Goal: Transaction & Acquisition: Purchase product/service

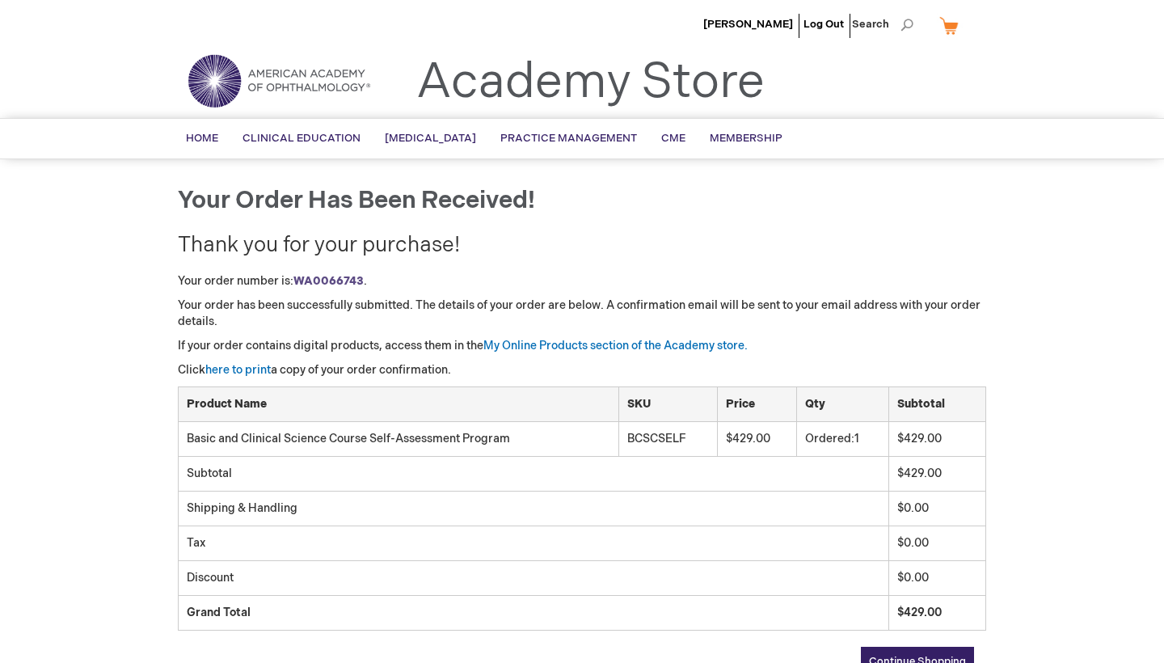
click at [708, 12] on li "[PERSON_NAME]" at bounding box center [748, 24] width 98 height 48
click at [705, 19] on span "[PERSON_NAME]" at bounding box center [748, 24] width 90 height 13
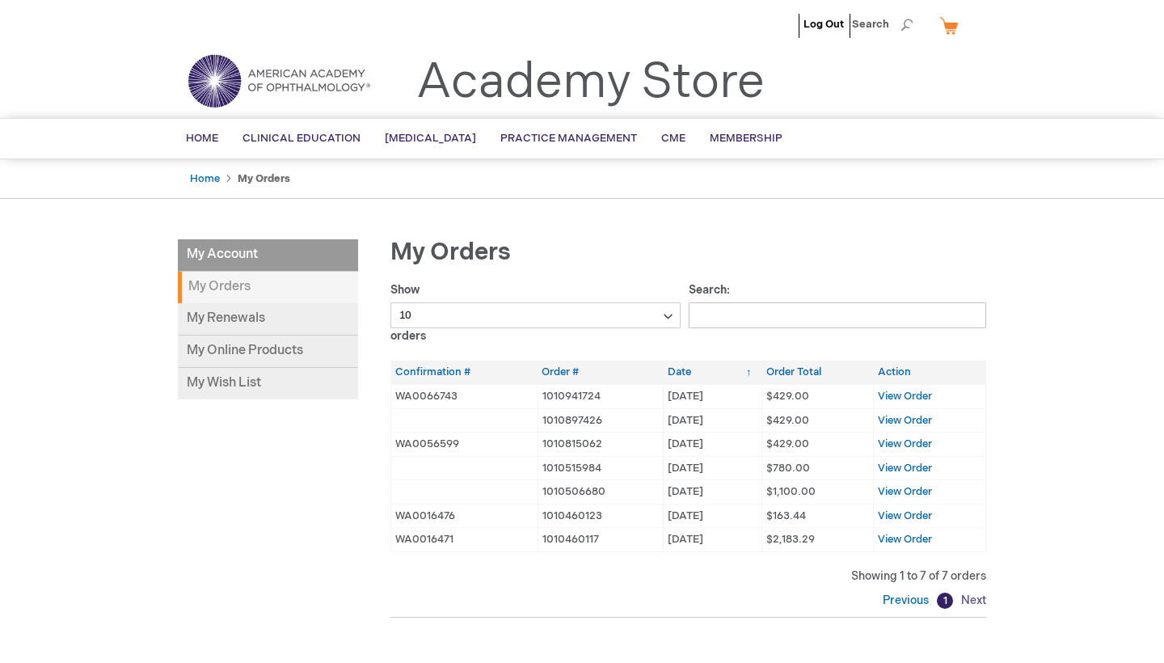
click at [975, 596] on link "Next" at bounding box center [971, 600] width 29 height 14
click at [898, 394] on span "View Order" at bounding box center [905, 395] width 54 height 13
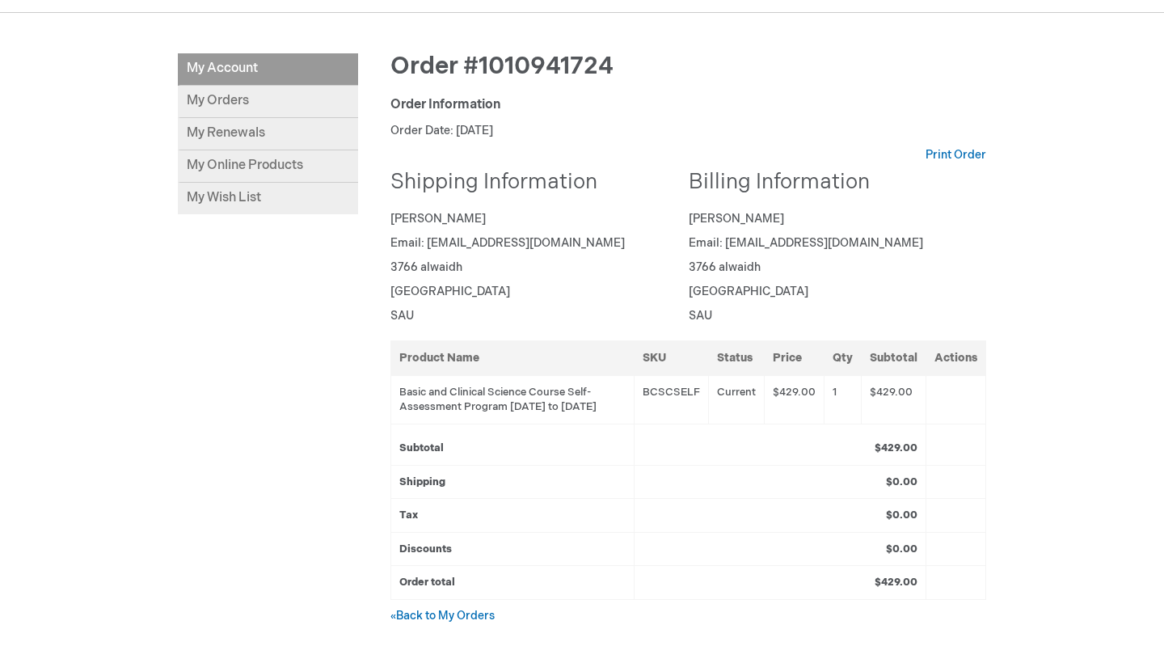
scroll to position [124, 0]
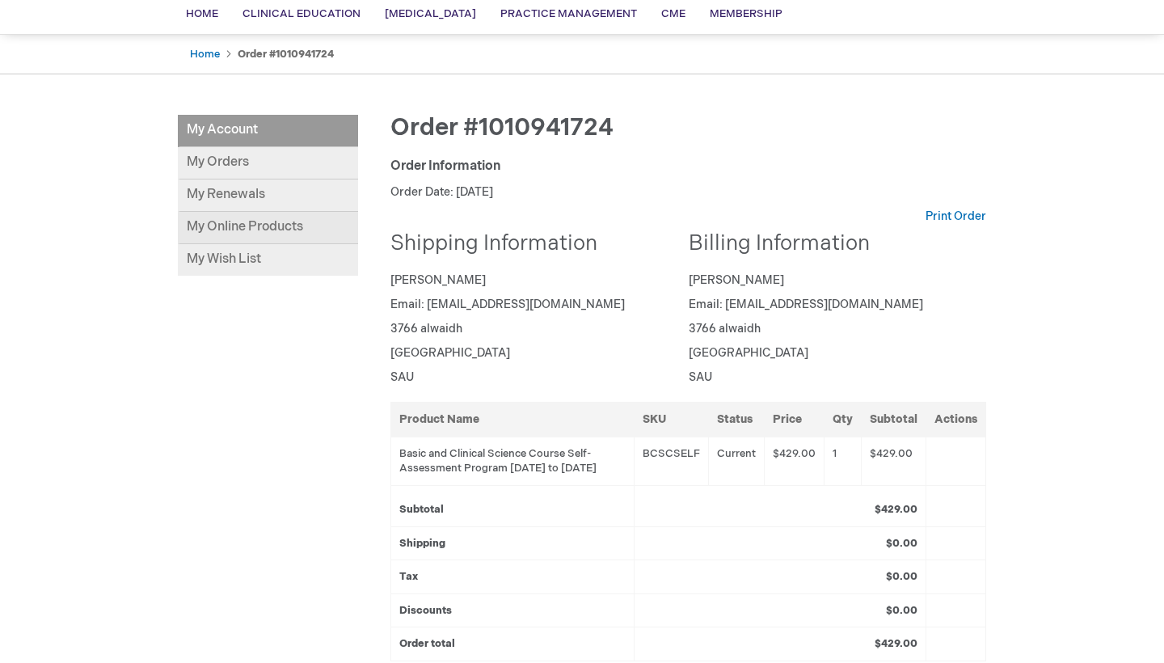
click at [280, 219] on link "My Online Products" at bounding box center [268, 228] width 180 height 32
click at [1132, 297] on div "Log Out Search My Cart CLOSE RECENTLY ADDED ITEM(S) Close There are no items in…" at bounding box center [582, 451] width 1164 height 1151
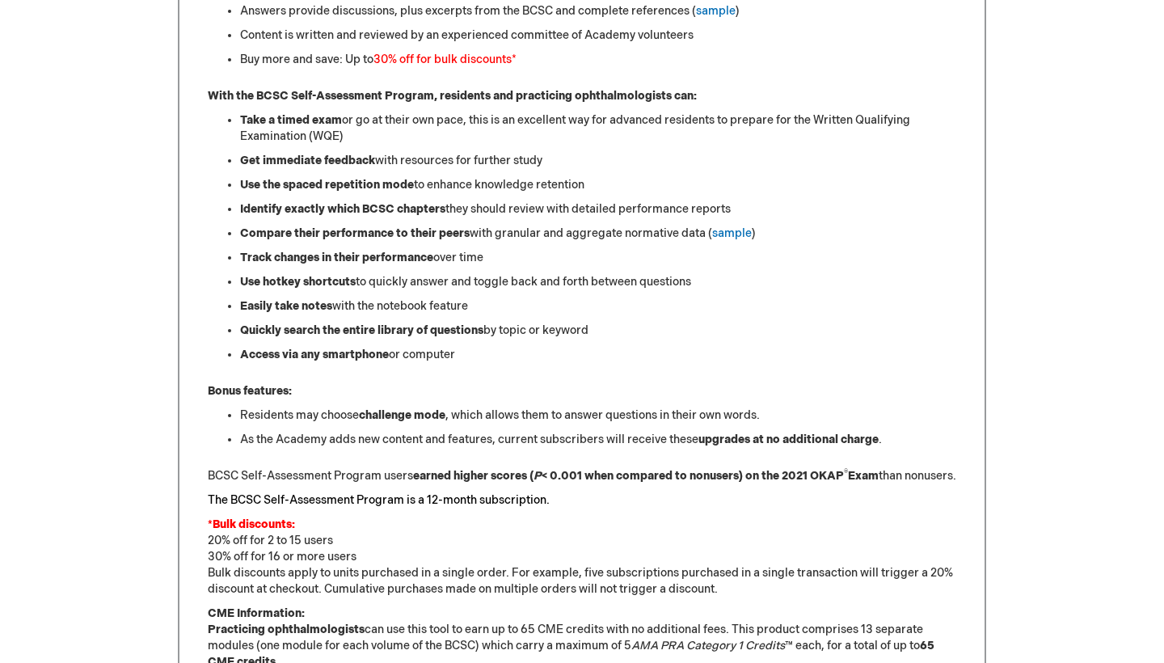
scroll to position [515, 0]
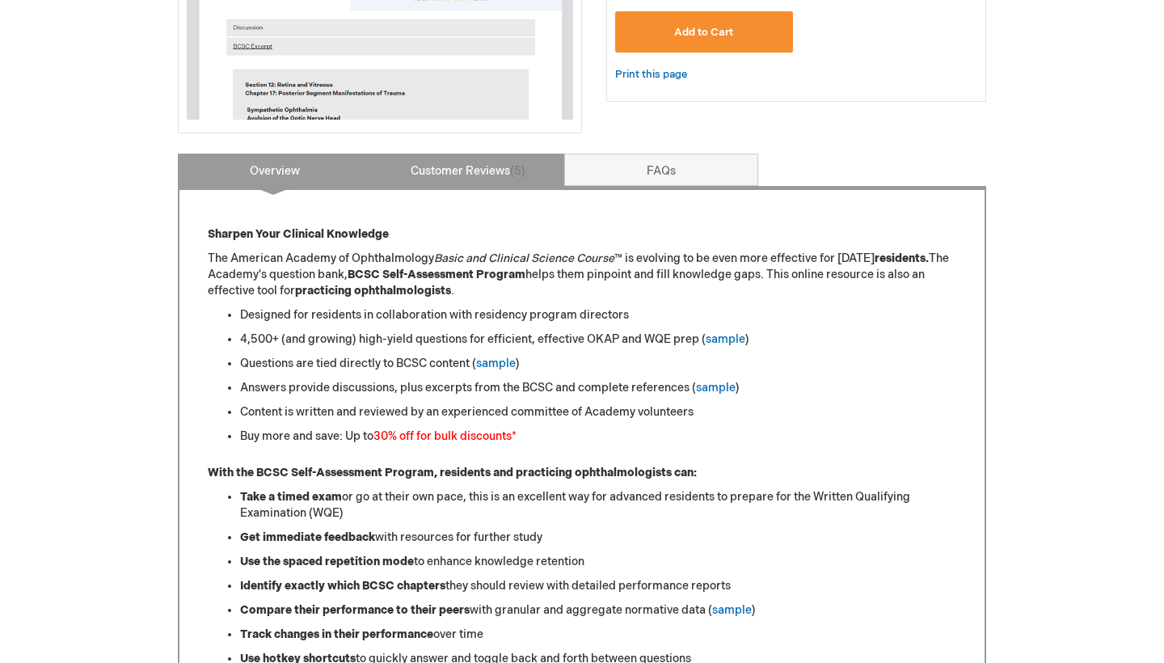
click at [523, 173] on span "5" at bounding box center [517, 171] width 15 height 14
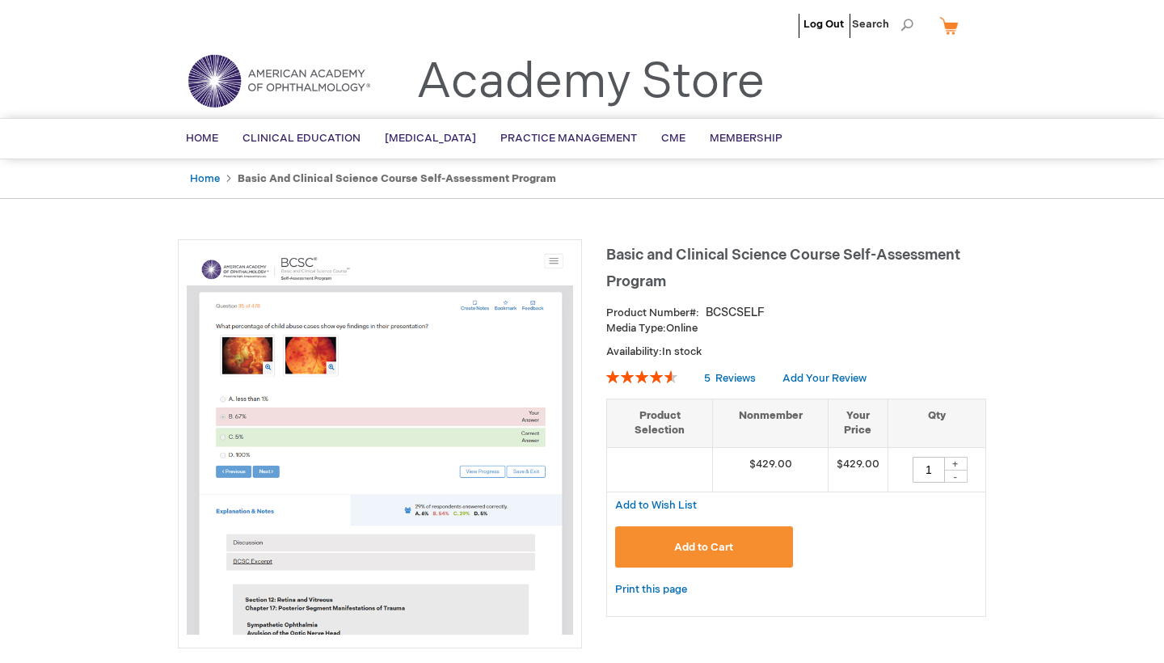
scroll to position [0, 0]
